Goal: Transaction & Acquisition: Download file/media

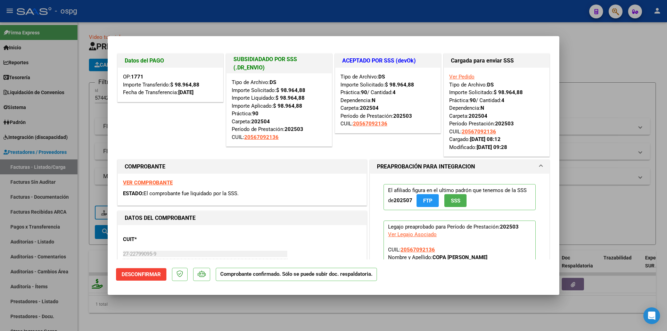
click at [436, 25] on div at bounding box center [333, 165] width 667 height 331
type input "$ 0,00"
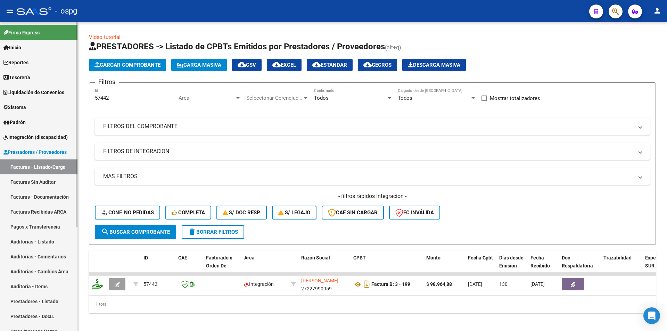
click at [47, 155] on span "Prestadores / Proveedores" at bounding box center [34, 152] width 63 height 8
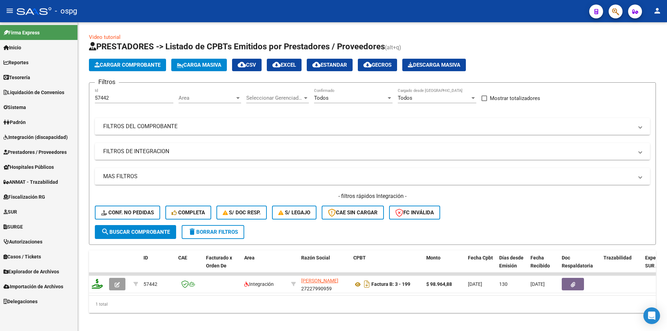
click at [47, 158] on link "Prestadores / Proveedores" at bounding box center [38, 151] width 77 height 15
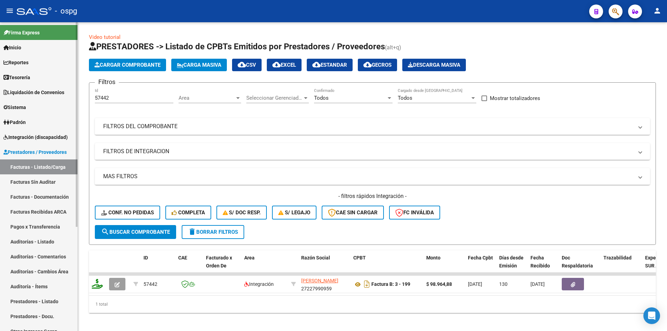
click at [57, 168] on link "Facturas - Listado/Carga" at bounding box center [38, 166] width 77 height 15
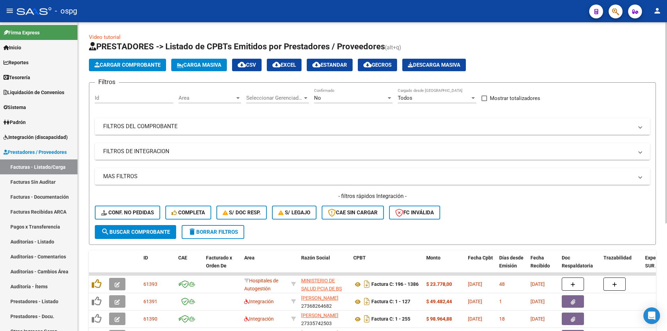
click at [144, 124] on mat-panel-title "FILTROS DEL COMPROBANTE" at bounding box center [368, 127] width 530 height 8
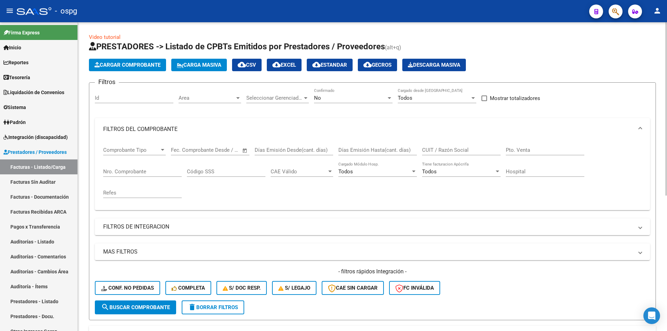
click at [287, 92] on div "Seleccionar Gerenciador Seleccionar Gerenciador" at bounding box center [277, 95] width 63 height 15
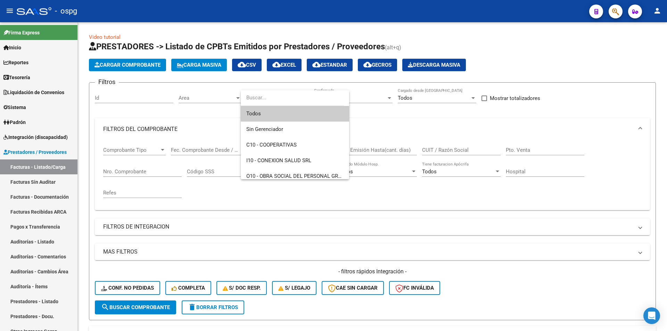
click at [198, 98] on div at bounding box center [333, 165] width 667 height 331
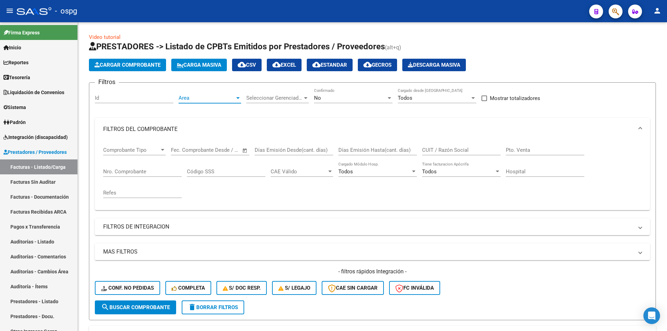
click at [198, 98] on span "Area" at bounding box center [206, 98] width 56 height 6
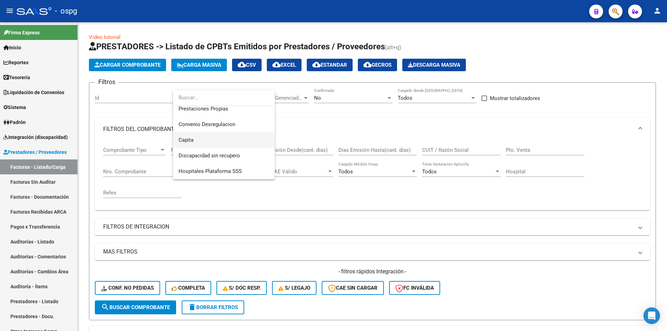
scroll to position [14, 0]
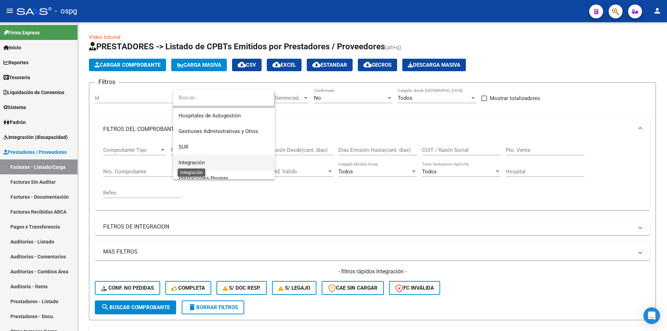
click at [201, 160] on span "Integración" at bounding box center [191, 162] width 26 height 6
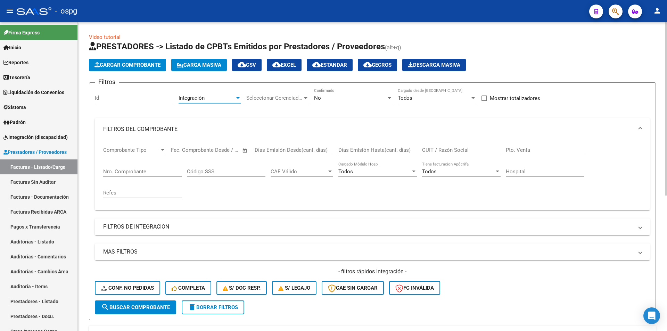
click at [465, 151] on input "CUIT / Razón Social" at bounding box center [461, 150] width 78 height 6
type input "toscano"
click at [116, 307] on span "search Buscar Comprobante" at bounding box center [135, 307] width 69 height 6
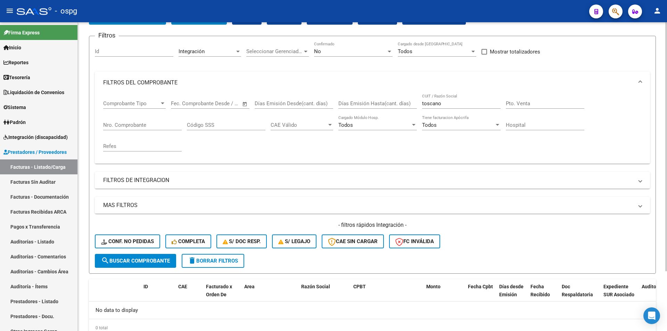
scroll to position [5, 0]
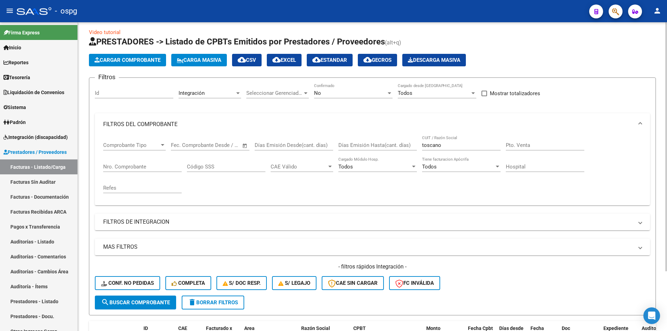
click at [213, 95] on div "Integración" at bounding box center [206, 93] width 56 height 6
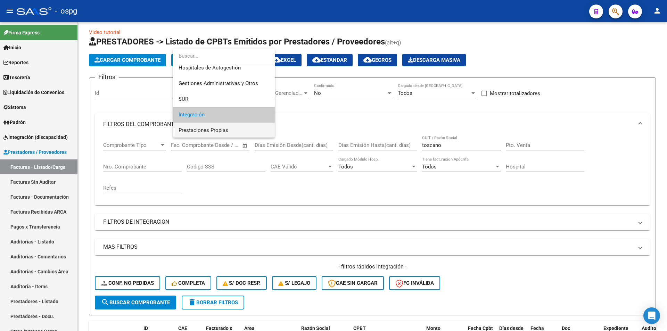
scroll to position [0, 0]
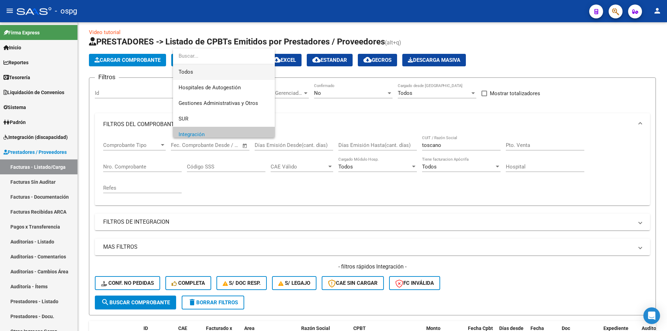
click at [196, 71] on span "Todos" at bounding box center [223, 72] width 91 height 16
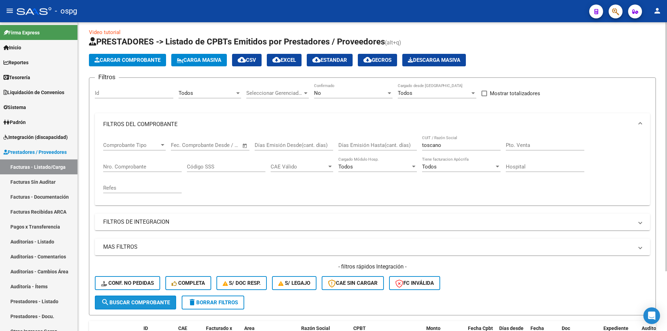
click at [129, 301] on span "search Buscar Comprobante" at bounding box center [135, 302] width 69 height 6
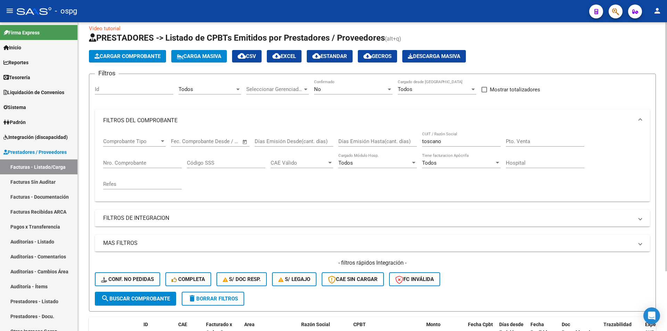
scroll to position [5, 0]
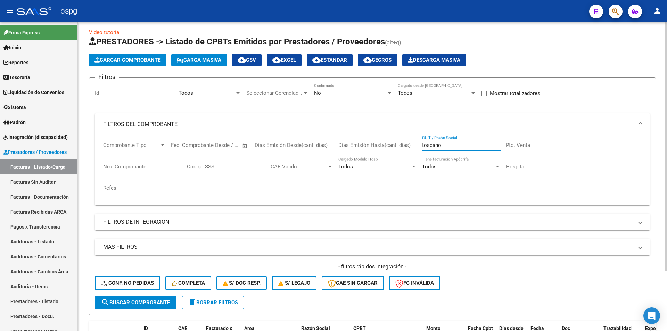
drag, startPoint x: 452, startPoint y: 146, endPoint x: 402, endPoint y: 145, distance: 50.4
click at [402, 145] on div "Comprobante Tipo Comprobante Tipo Fecha inicio – Fecha fin Fec. Comprobante Des…" at bounding box center [372, 167] width 538 height 64
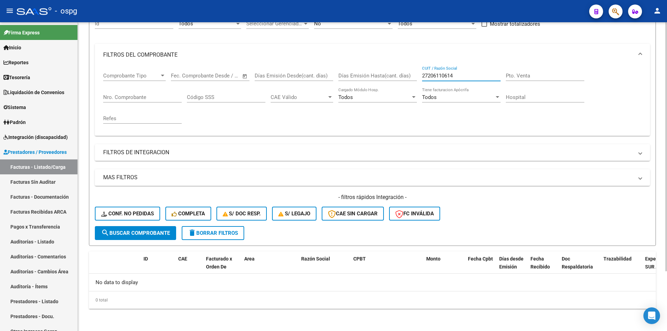
type input "27206110614"
click at [136, 233] on span "search Buscar Comprobante" at bounding box center [135, 233] width 69 height 6
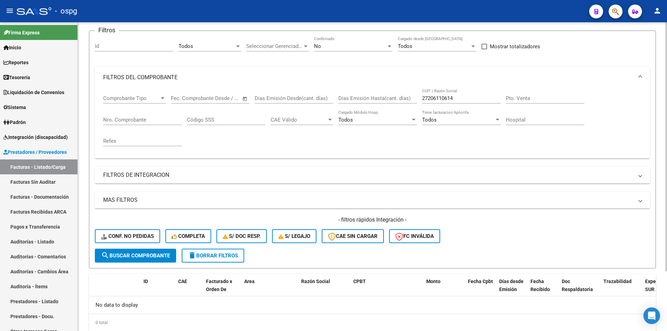
scroll to position [40, 0]
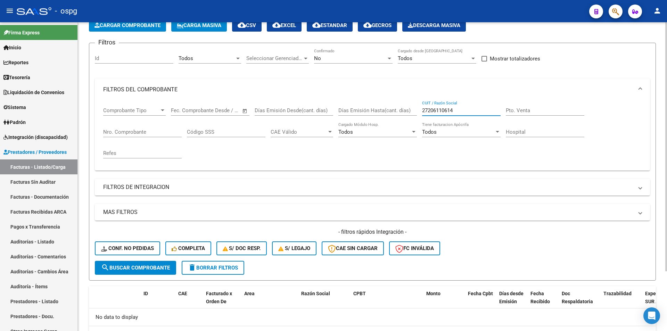
drag, startPoint x: 477, startPoint y: 113, endPoint x: 391, endPoint y: 111, distance: 86.8
click at [391, 111] on div "Comprobante Tipo Comprobante Tipo Fecha inicio – Fecha fin Fec. Comprobante Des…" at bounding box center [372, 133] width 538 height 64
click at [181, 184] on mat-panel-title "FILTROS DE INTEGRACION" at bounding box center [368, 187] width 530 height 8
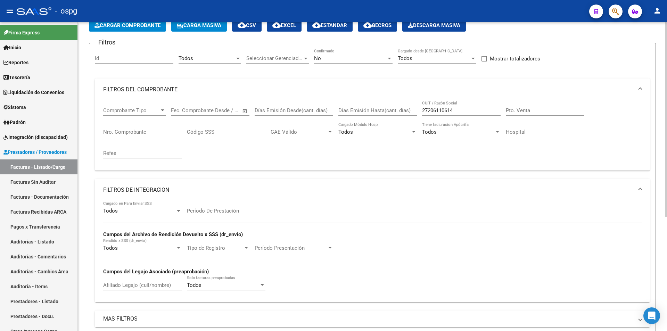
scroll to position [74, 0]
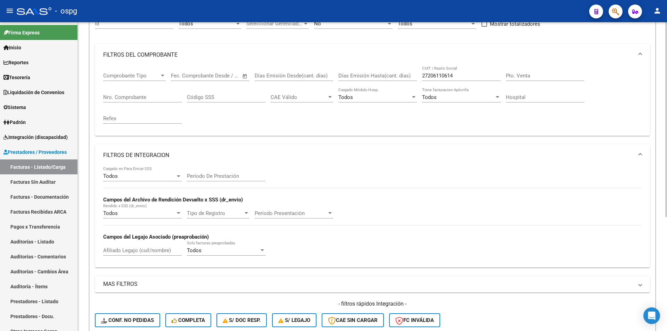
click at [149, 152] on mat-panel-title "FILTROS DE INTEGRACION" at bounding box center [368, 155] width 530 height 8
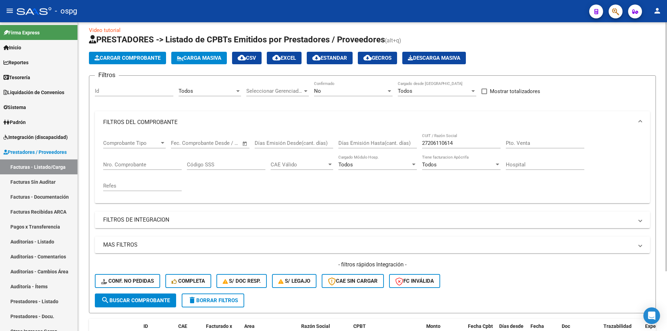
scroll to position [5, 0]
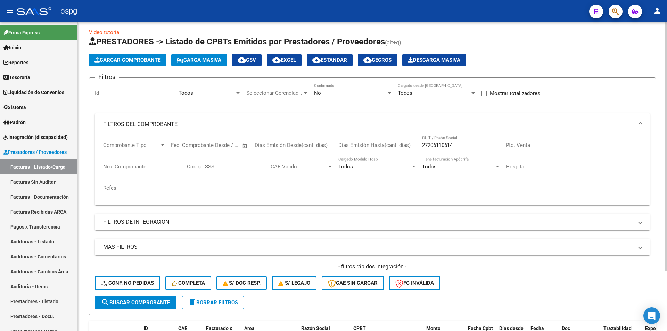
click at [408, 93] on span "Todos" at bounding box center [405, 93] width 15 height 6
click at [408, 93] on span "Todos" at bounding box center [437, 93] width 78 height 16
click at [366, 94] on div "No" at bounding box center [350, 93] width 72 height 6
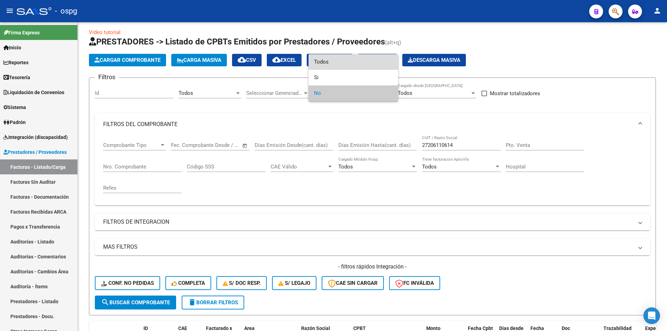
click at [339, 63] on span "Todos" at bounding box center [353, 62] width 78 height 16
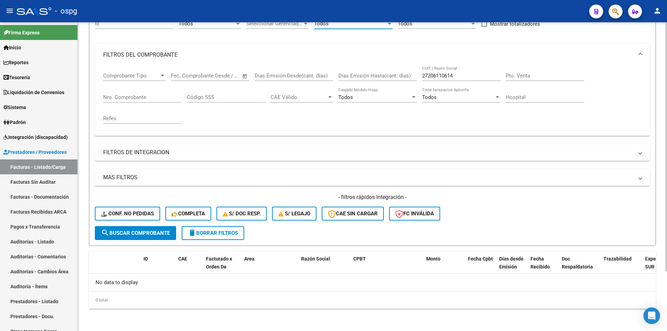
click at [140, 235] on span "search Buscar Comprobante" at bounding box center [135, 233] width 69 height 6
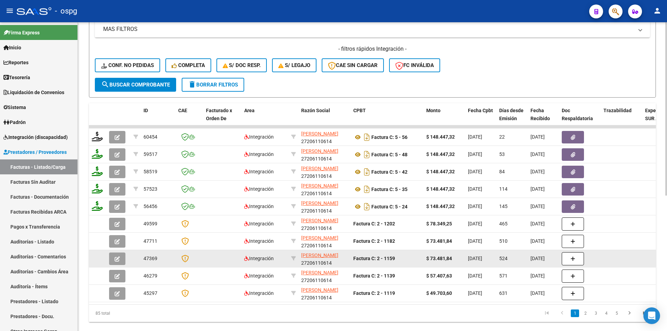
scroll to position [206, 0]
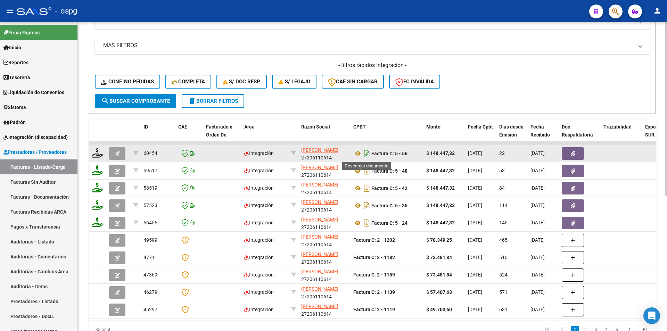
click at [366, 153] on icon "Descargar documento" at bounding box center [366, 153] width 9 height 11
